Goal: Transaction & Acquisition: Purchase product/service

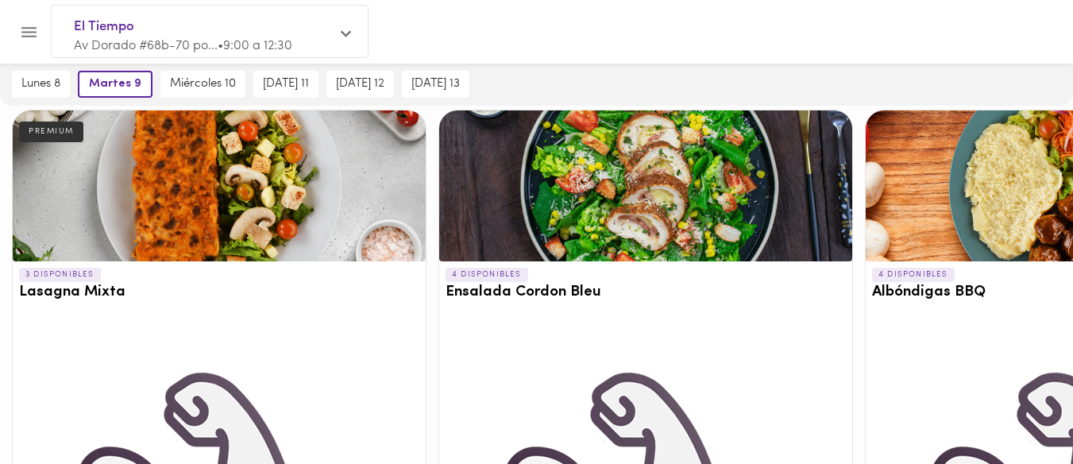
scroll to position [2245, 0]
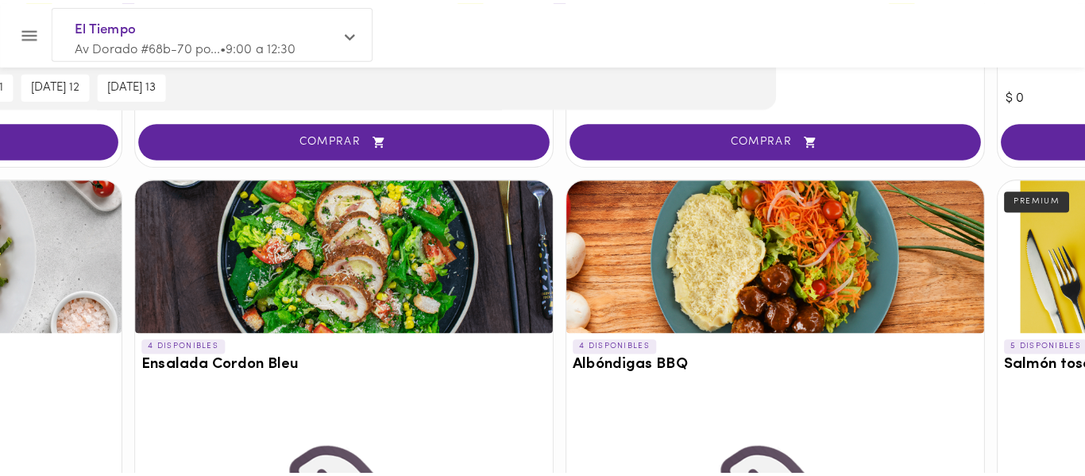
scroll to position [2147, 306]
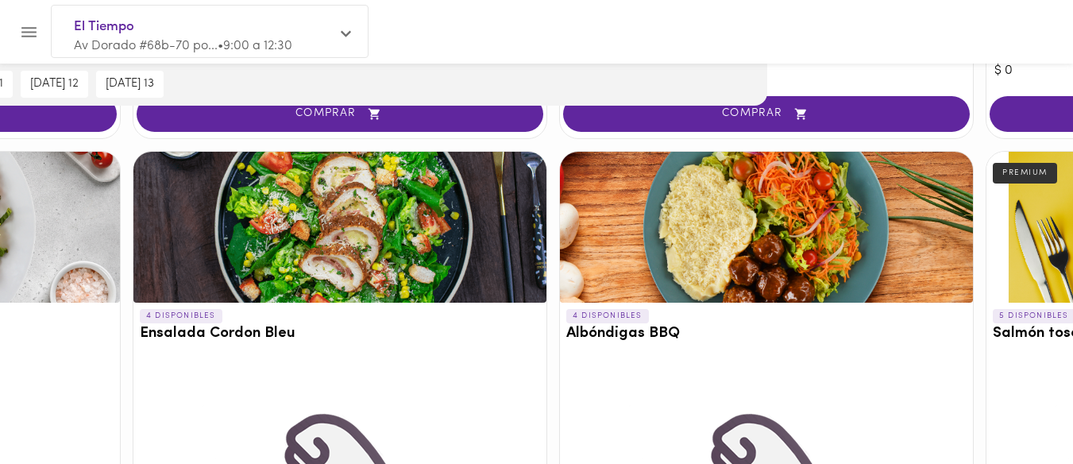
click at [767, 236] on div at bounding box center [766, 227] width 413 height 151
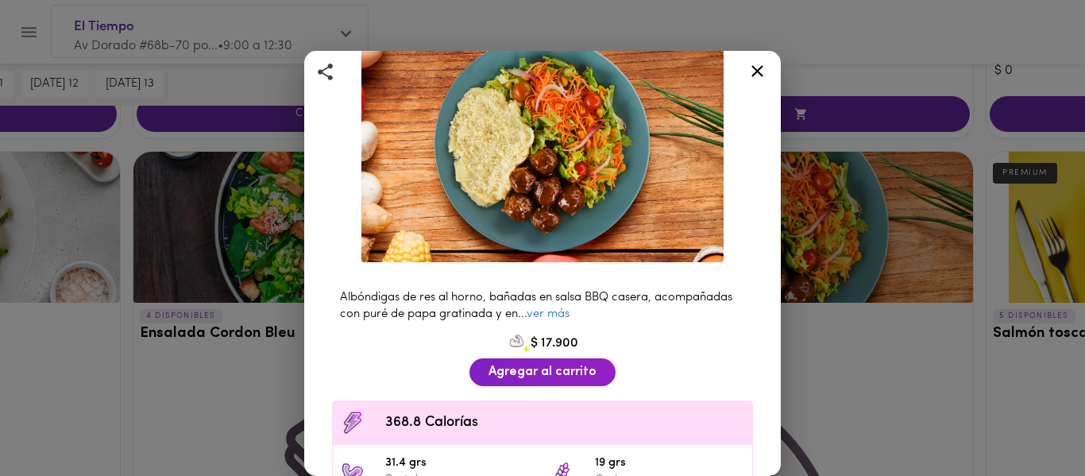
scroll to position [114, 0]
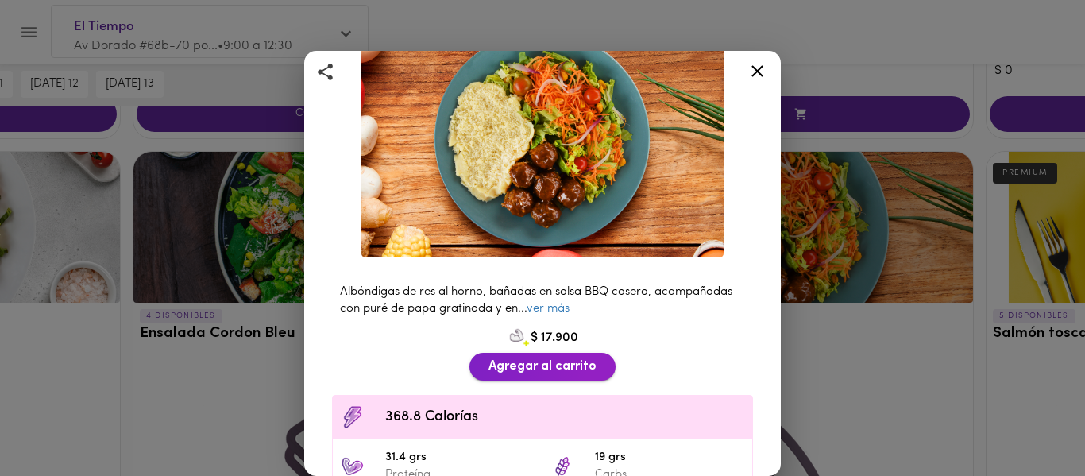
click at [538, 359] on span "Agregar al carrito" at bounding box center [543, 366] width 108 height 15
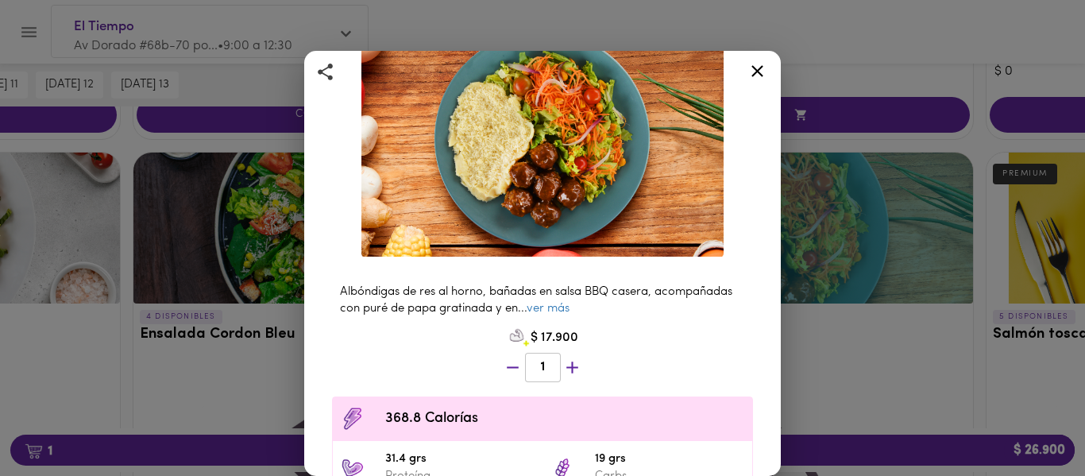
scroll to position [2148, 306]
click at [752, 62] on icon at bounding box center [758, 71] width 20 height 20
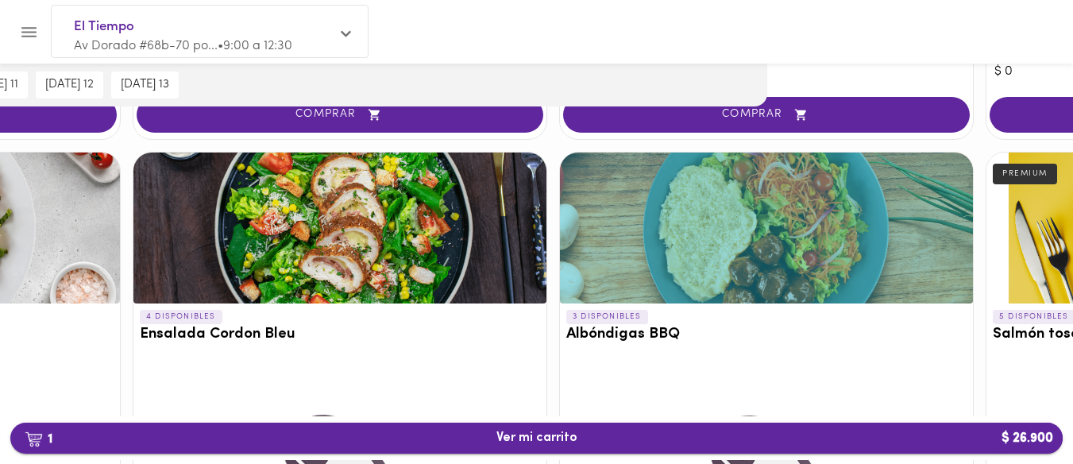
click at [530, 431] on span "1 Ver mi carrito $ 26.900" at bounding box center [536, 438] width 81 height 15
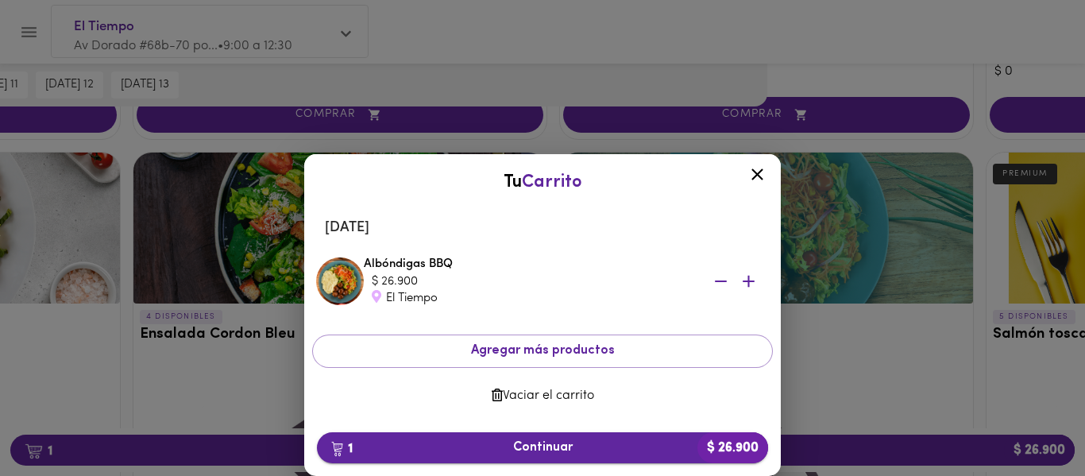
click at [505, 443] on span "1 Continuar $ 26.900" at bounding box center [543, 447] width 426 height 15
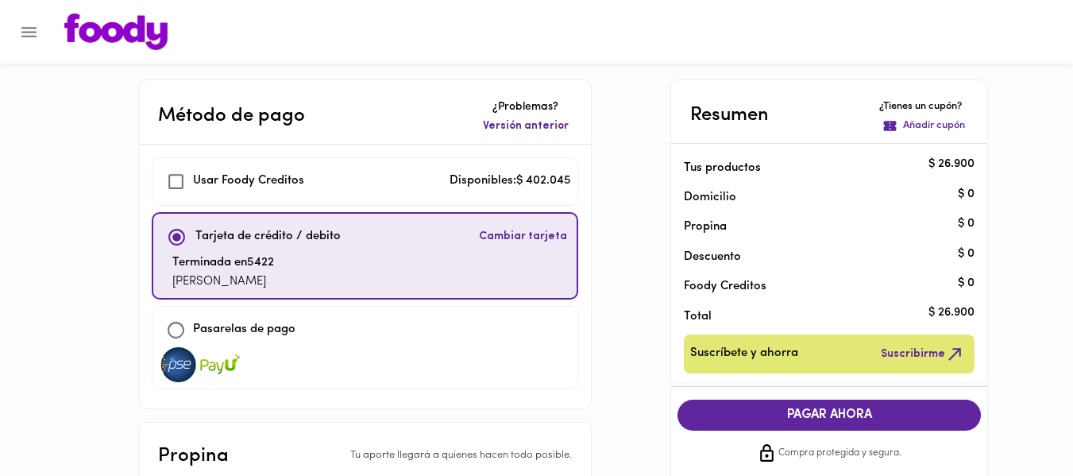
checkbox input "true"
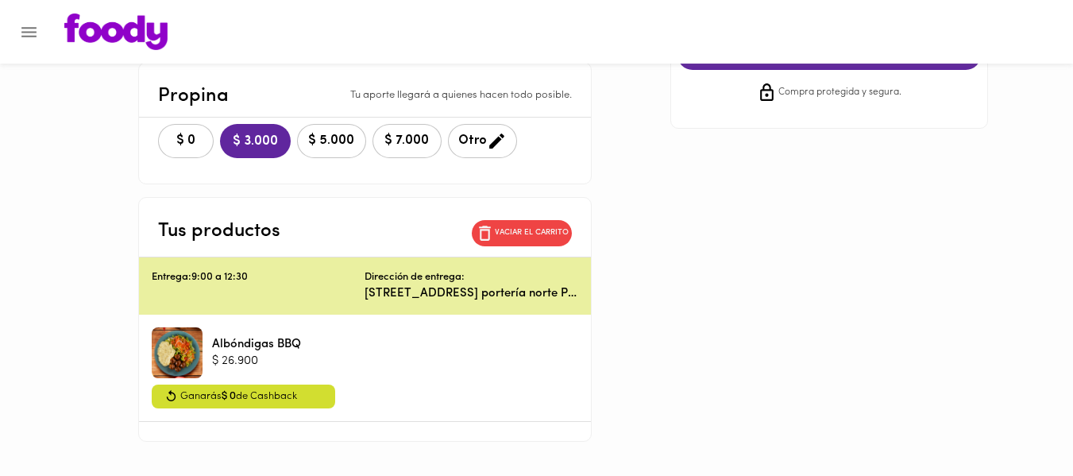
scroll to position [405, 0]
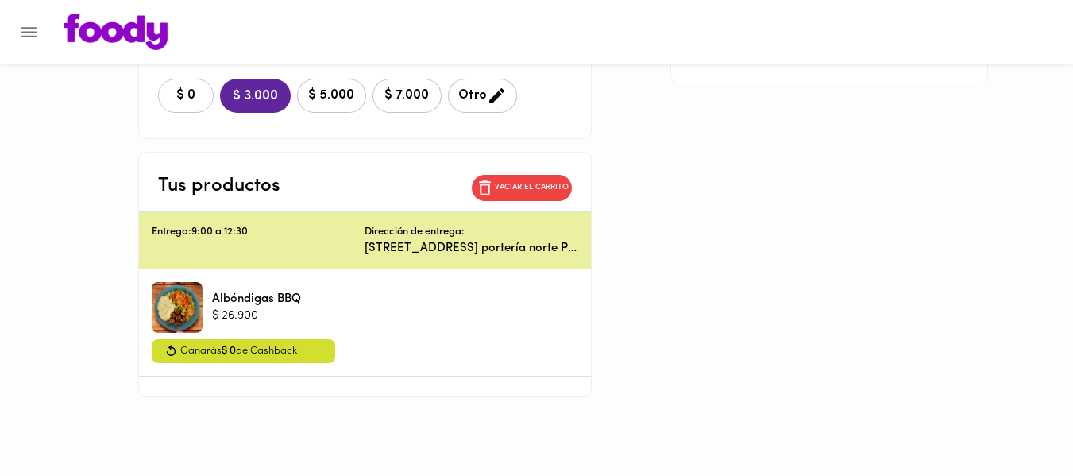
click at [195, 103] on span "$ 0" at bounding box center [185, 95] width 35 height 15
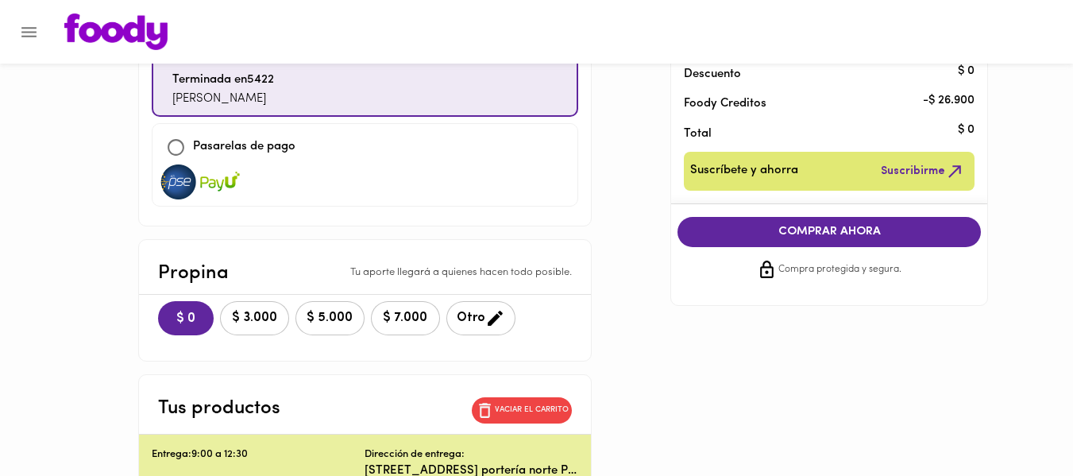
scroll to position [178, 0]
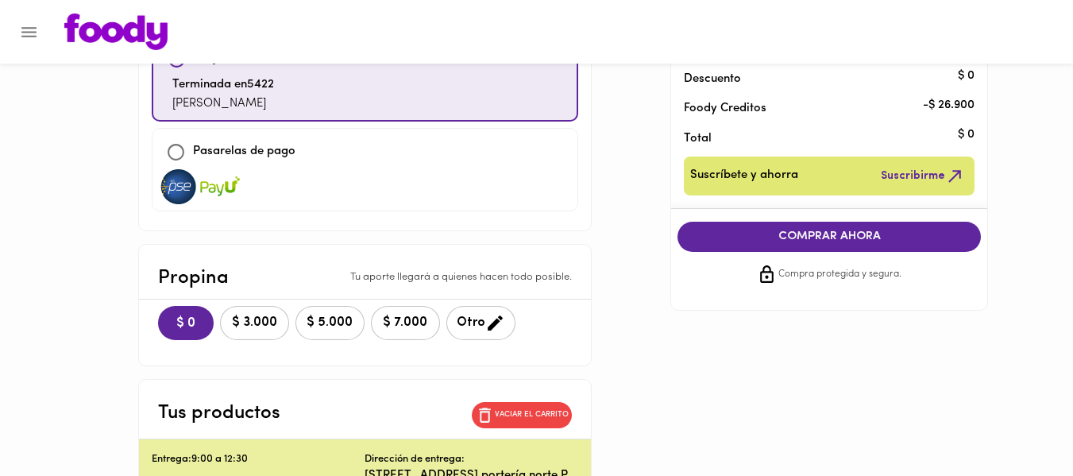
click at [861, 236] on span "COMPRAR AHORA" at bounding box center [830, 237] width 272 height 14
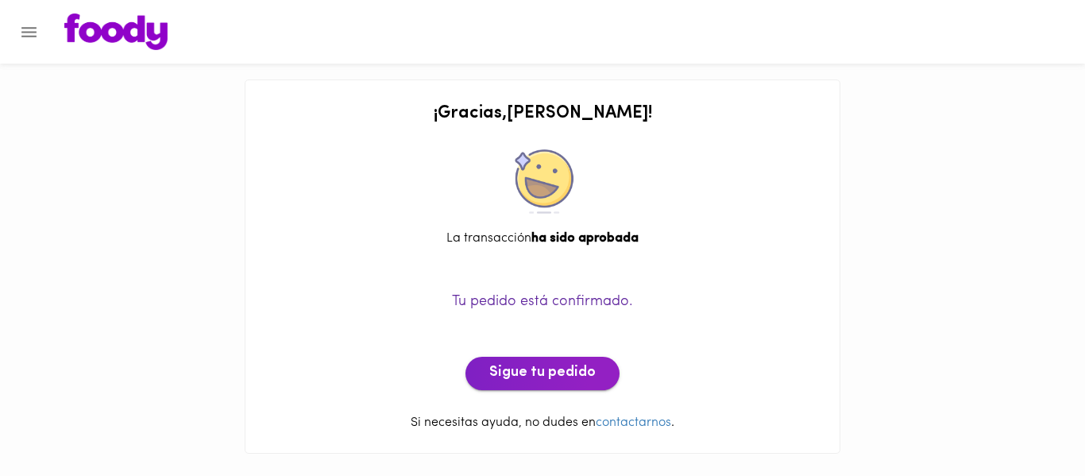
click at [562, 374] on span "Sigue tu pedido" at bounding box center [542, 373] width 106 height 17
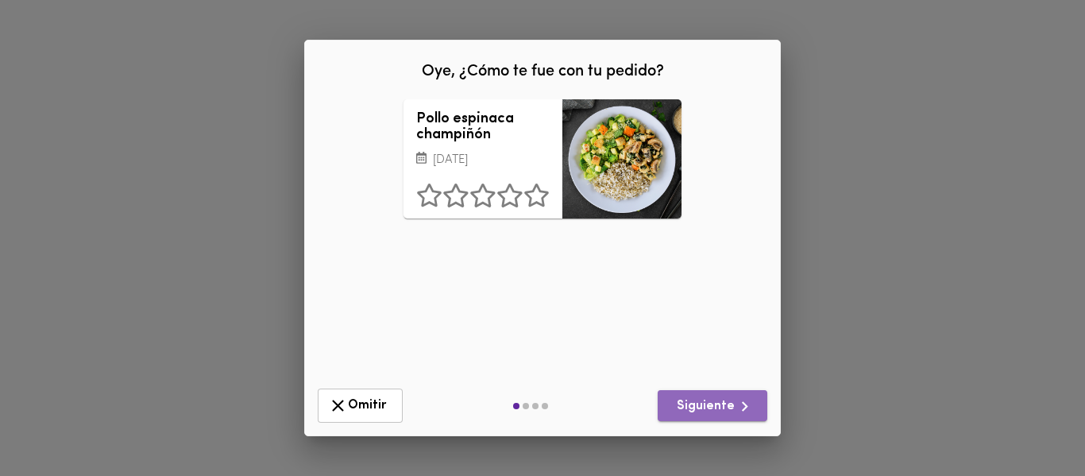
click at [732, 392] on button "Siguiente" at bounding box center [713, 405] width 110 height 31
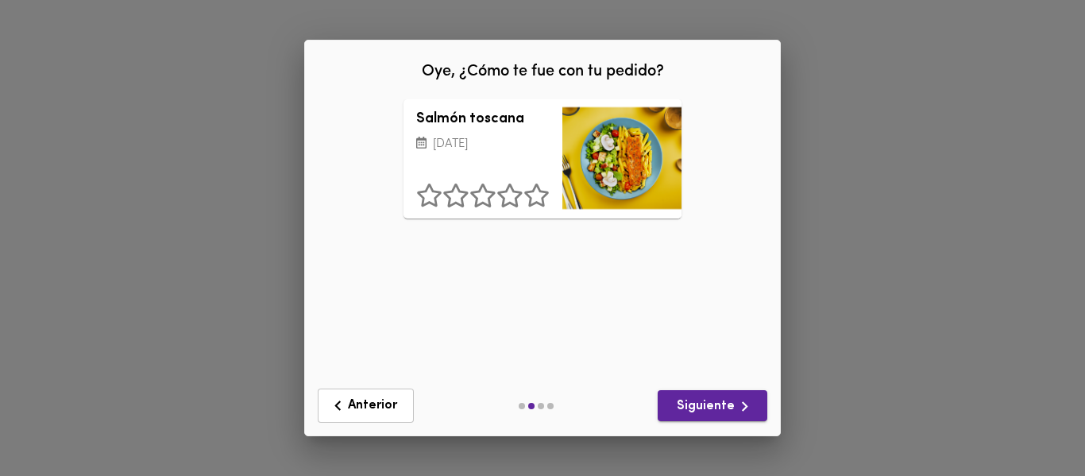
click at [732, 393] on button "Siguiente" at bounding box center [713, 405] width 110 height 31
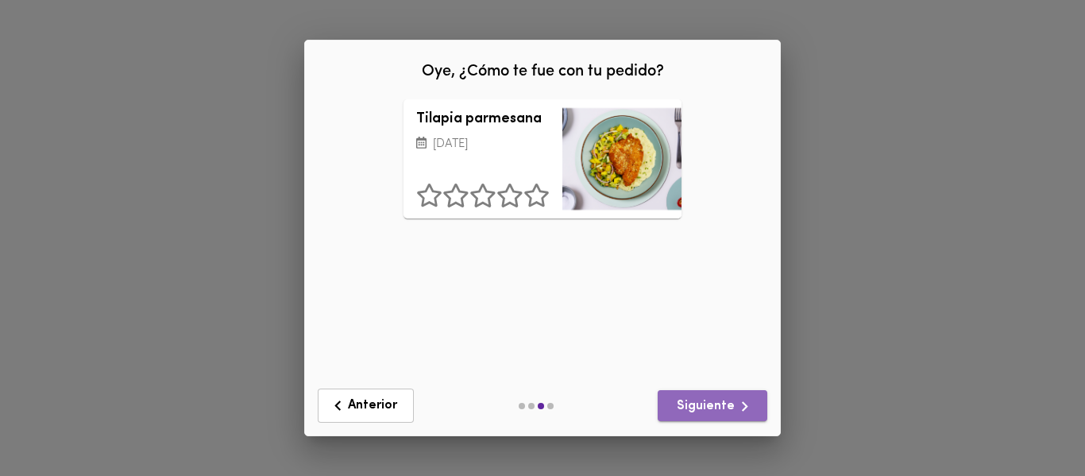
click at [732, 393] on button "Siguiente" at bounding box center [713, 405] width 110 height 31
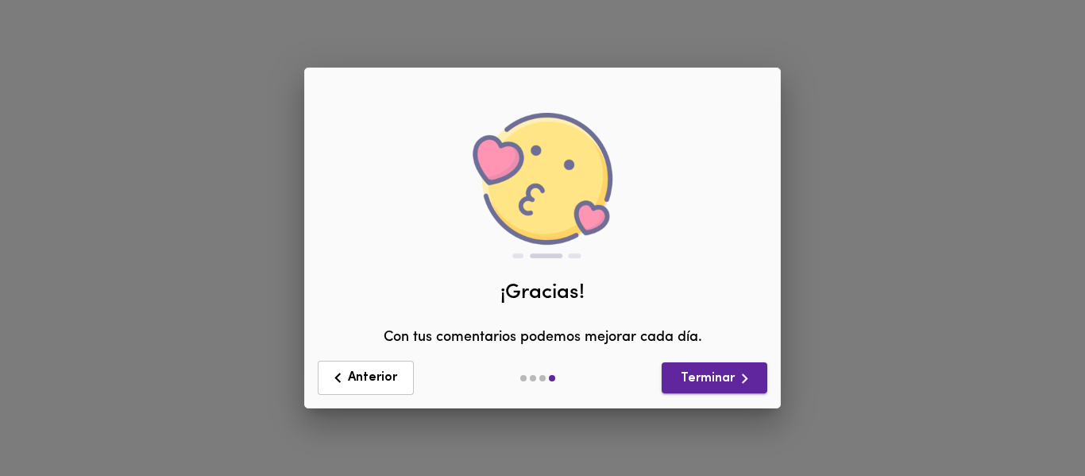
click at [732, 393] on button "Terminar" at bounding box center [715, 377] width 106 height 31
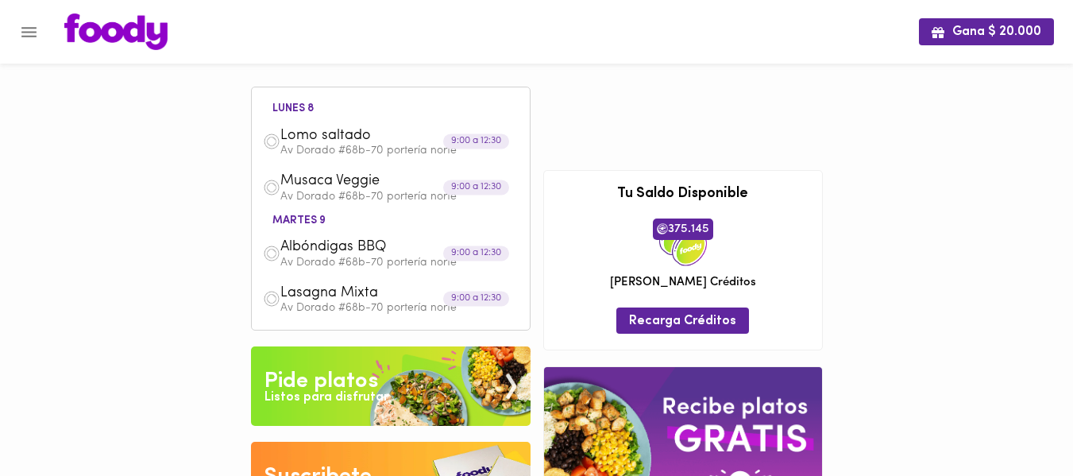
click at [403, 244] on span "Albóndigas BBQ" at bounding box center [371, 247] width 183 height 18
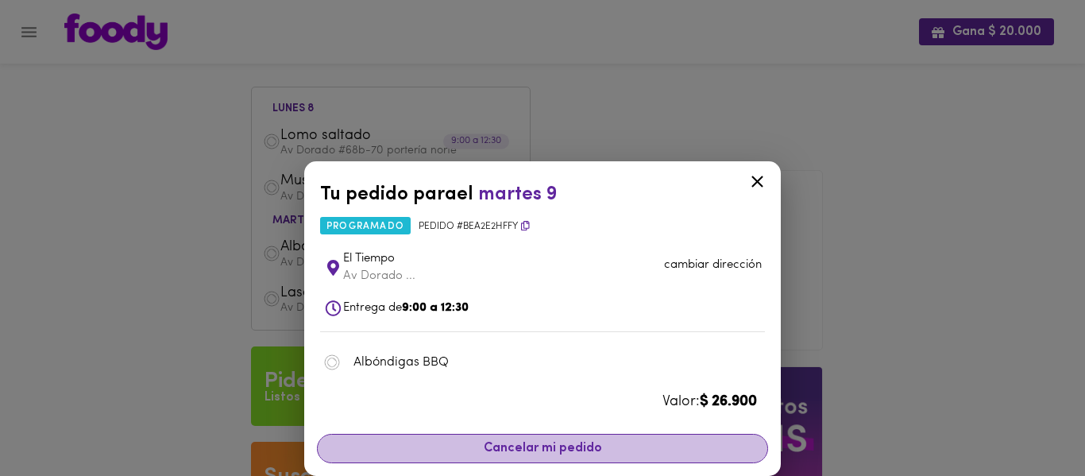
click at [519, 444] on span "Cancelar mi pedido" at bounding box center [542, 448] width 431 height 15
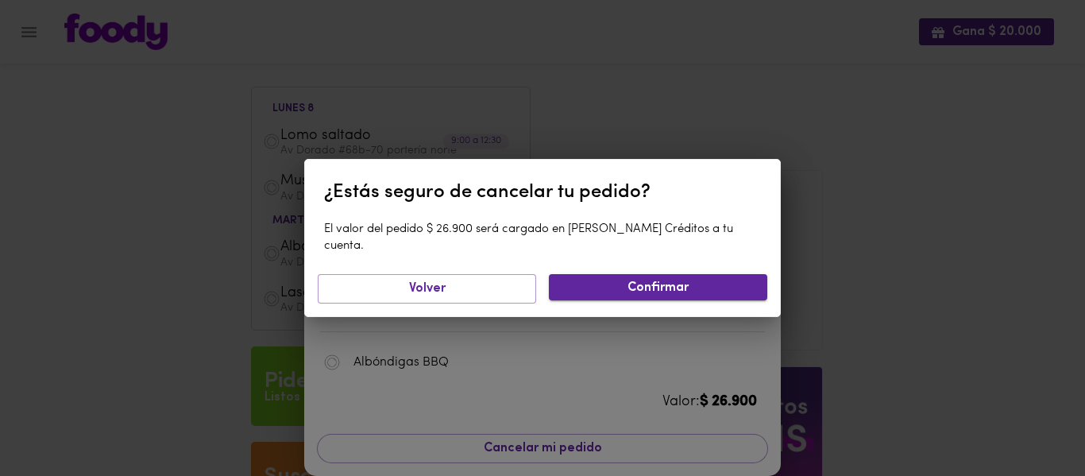
click at [660, 280] on span "Confirmar" at bounding box center [658, 287] width 193 height 15
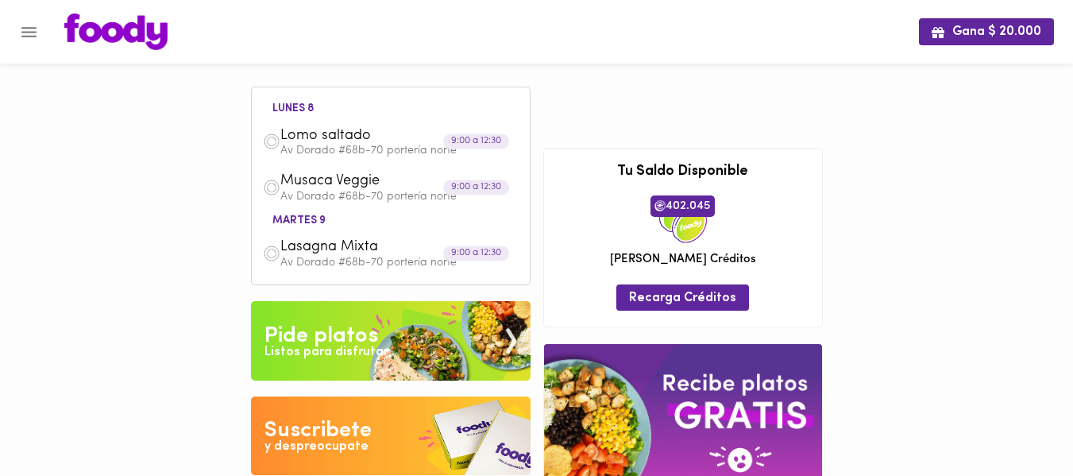
click at [36, 29] on icon "Menu" at bounding box center [29, 32] width 20 height 20
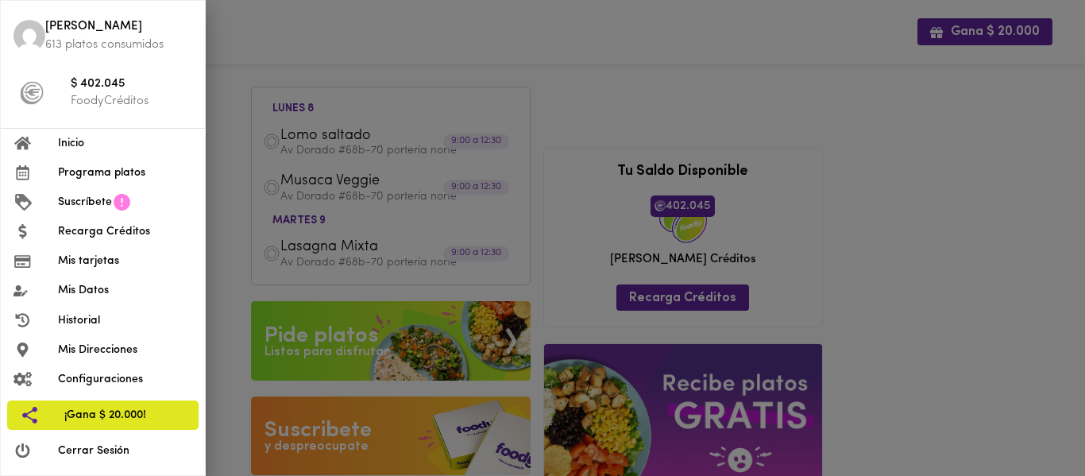
click at [93, 174] on span "Programa platos" at bounding box center [125, 172] width 134 height 17
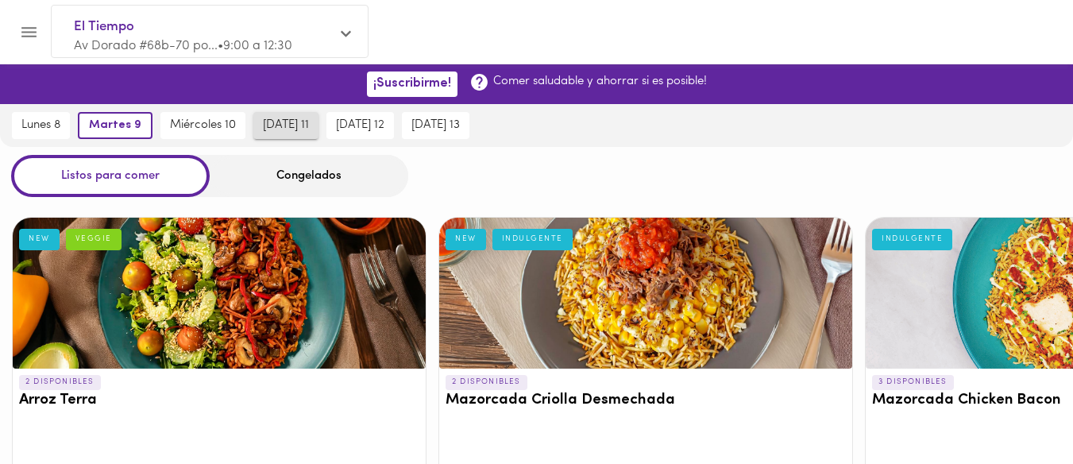
click at [294, 132] on span "[DATE] 11" at bounding box center [286, 125] width 46 height 14
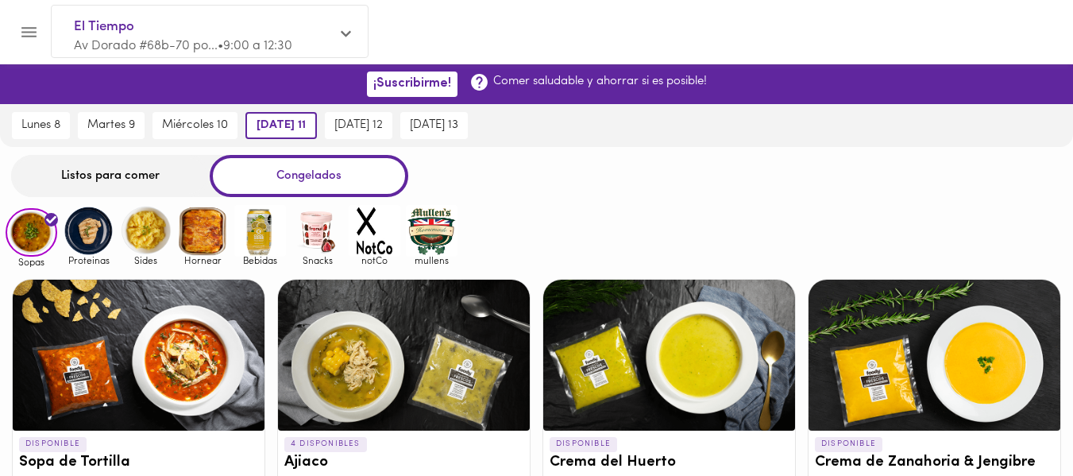
click at [138, 172] on div "Listos para comer" at bounding box center [110, 176] width 199 height 42
